Goal: Transaction & Acquisition: Book appointment/travel/reservation

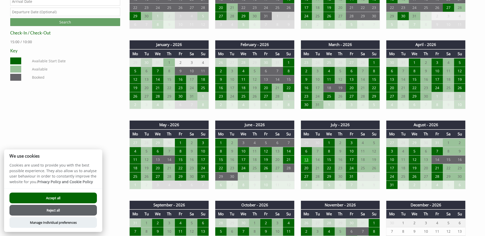
scroll to position [281, 0]
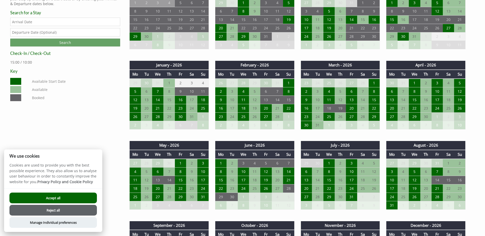
click at [121, 108] on div "Properties [DEMOGRAPHIC_DATA] [PERSON_NAME] Overview Gallery Availability Infor…" at bounding box center [239, 165] width 464 height 431
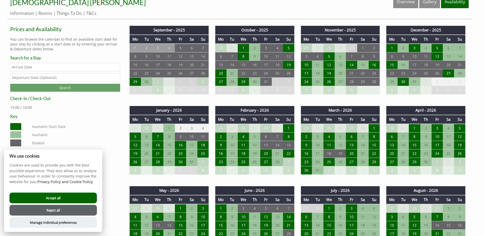
scroll to position [235, 0]
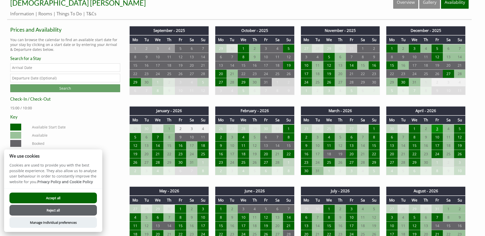
click at [437, 127] on td "3" at bounding box center [436, 128] width 11 height 9
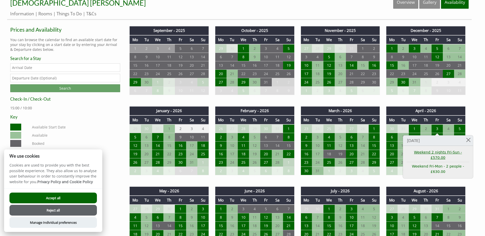
click at [428, 154] on link "Weekend 2 nights Fri-Sun - £570.00" at bounding box center [437, 155] width 63 height 11
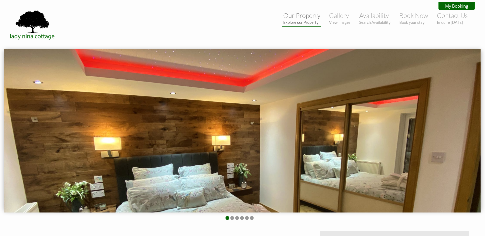
click at [299, 15] on link "Our Property Explore our Property" at bounding box center [301, 17] width 37 height 13
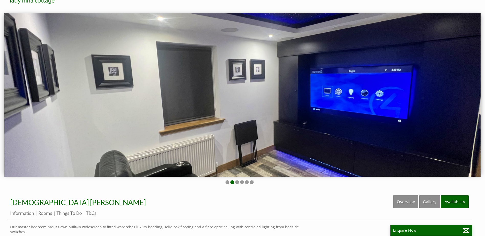
scroll to position [26, 0]
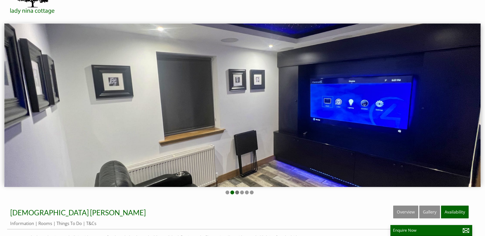
click at [237, 193] on li at bounding box center [237, 193] width 4 height 4
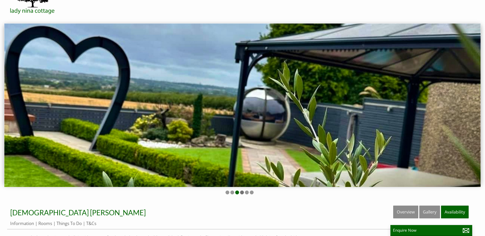
click at [241, 192] on li at bounding box center [242, 193] width 4 height 4
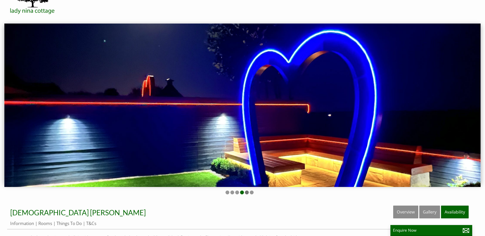
click at [247, 193] on li at bounding box center [247, 193] width 4 height 4
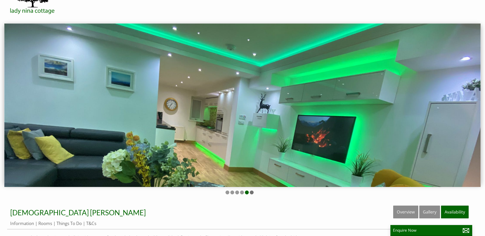
click at [251, 193] on li at bounding box center [252, 193] width 4 height 4
